Goal: Ask a question

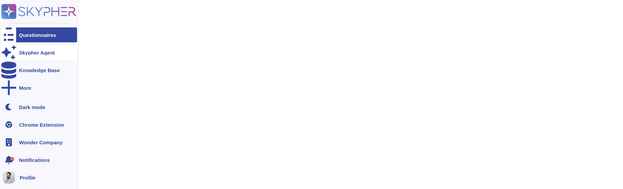
click at [9, 50] on icon at bounding box center [8, 52] width 15 height 13
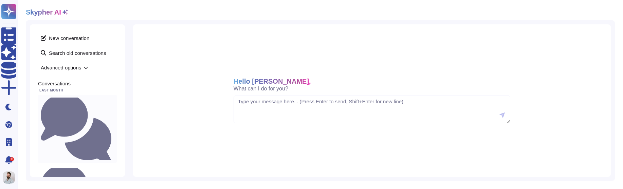
click at [114, 127] on small "Do we have an ISMS policy? What topic does it cover?" at bounding box center [114, 129] width 0 height 4
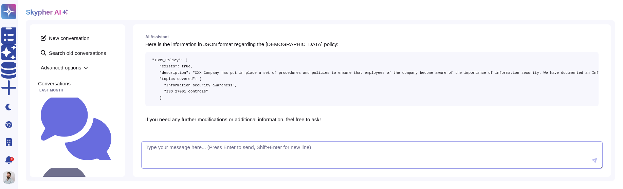
scroll to position [169, 0]
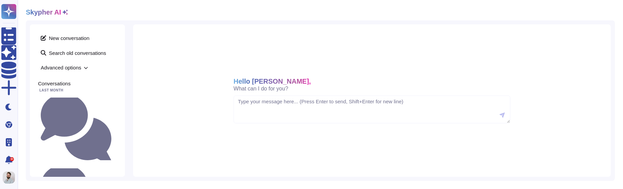
click at [157, 103] on div "Hello Martin, What can I do for you?" at bounding box center [372, 100] width 478 height 153
click at [68, 36] on span "New conversation" at bounding box center [77, 38] width 79 height 11
